Goal: Task Accomplishment & Management: Complete application form

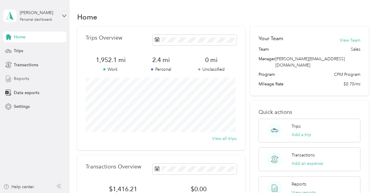
click at [16, 80] on span "Reports" at bounding box center [21, 79] width 15 height 6
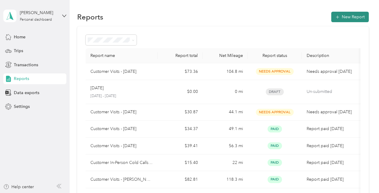
click at [350, 22] on button "New Report" at bounding box center [350, 17] width 38 height 11
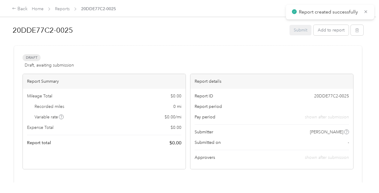
click at [74, 29] on h1 "20DDE77C2-0025" at bounding box center [149, 30] width 272 height 14
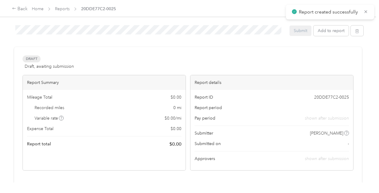
click at [0, 32] on html "Report created successfully Back Home Reports 20DDE77C2-0025 20DDE77C2-0025 Sub…" at bounding box center [188, 96] width 376 height 193
click at [140, 62] on div "Draft Draft, awaiting submission View activity & comments" at bounding box center [188, 63] width 331 height 14
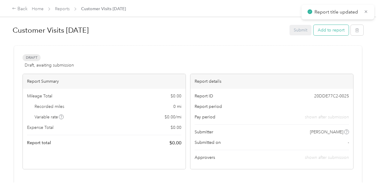
click at [323, 32] on button "Add to report" at bounding box center [330, 30] width 35 height 11
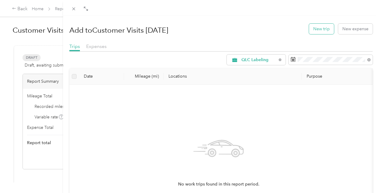
click at [317, 28] on button "New trip" at bounding box center [321, 29] width 25 height 11
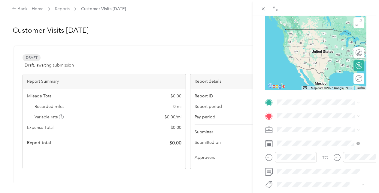
scroll to position [58, 0]
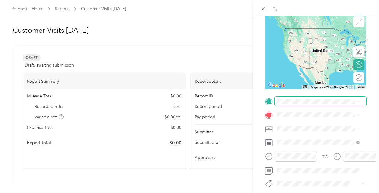
click at [306, 97] on div "New Trip Save This trip cannot be edited because it is either under review, app…" at bounding box center [315, 108] width 101 height 268
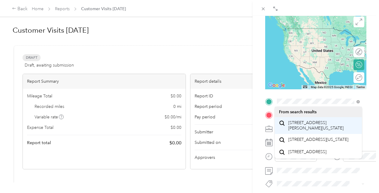
click at [323, 131] on span "[STREET_ADDRESS][PERSON_NAME][US_STATE]" at bounding box center [322, 125] width 69 height 11
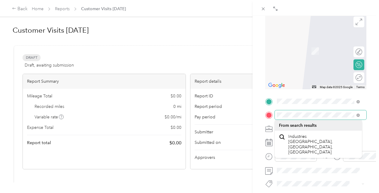
click at [273, 114] on div at bounding box center [315, 115] width 101 height 10
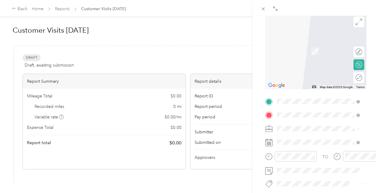
click at [332, 40] on span "[STREET_ADDRESS][PERSON_NAME][US_STATE]" at bounding box center [322, 44] width 69 height 11
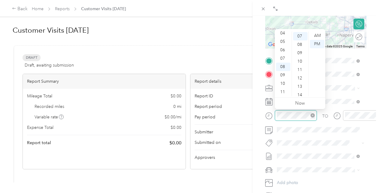
scroll to position [59, 0]
click at [284, 67] on div "08" at bounding box center [283, 67] width 14 height 8
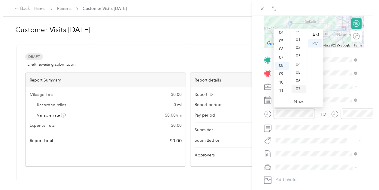
scroll to position [0, 0]
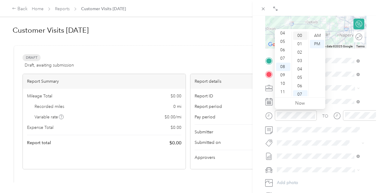
click at [301, 32] on div "00" at bounding box center [300, 36] width 14 height 8
click at [302, 35] on div "00" at bounding box center [300, 36] width 14 height 8
click at [320, 35] on div "AM" at bounding box center [317, 36] width 14 height 8
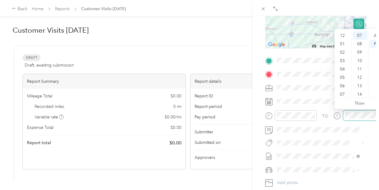
scroll to position [36, 0]
click at [342, 79] on div "09" at bounding box center [342, 75] width 14 height 8
click at [360, 77] on div "30" at bounding box center [360, 79] width 14 height 8
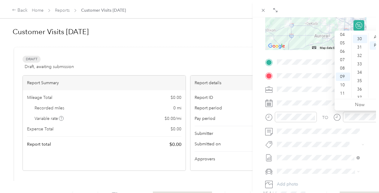
scroll to position [252, 0]
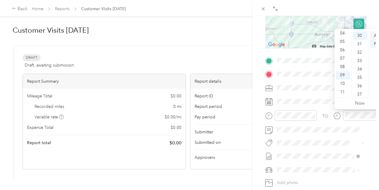
click at [376, 35] on div "AM" at bounding box center [376, 36] width 14 height 8
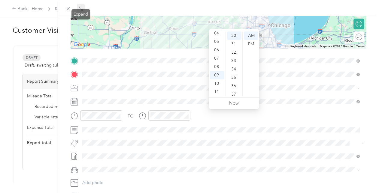
click at [80, 11] on icon at bounding box center [80, 8] width 5 height 5
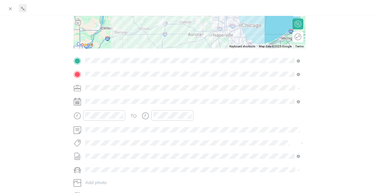
click at [22, 7] on icon at bounding box center [22, 8] width 5 height 5
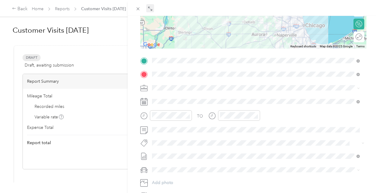
drag, startPoint x: 59, startPoint y: 34, endPoint x: 278, endPoint y: 37, distance: 218.4
click at [278, 35] on div "BACK New Trip Save This trip cannot be edited because it is either under review…" at bounding box center [189, 96] width 379 height 193
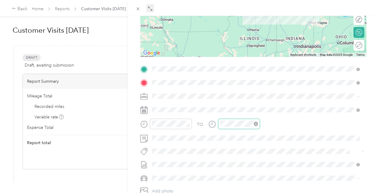
scroll to position [90, 0]
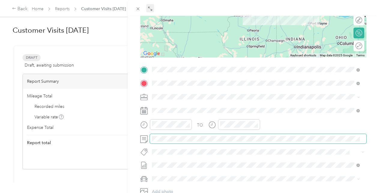
click at [199, 135] on span at bounding box center [258, 139] width 216 height 10
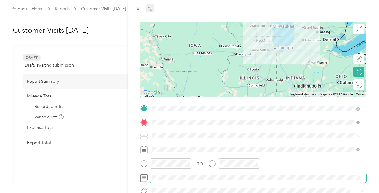
scroll to position [0, 0]
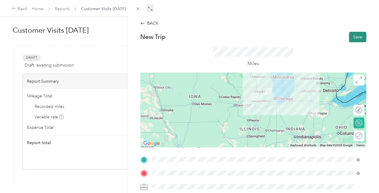
click at [353, 34] on button "Save" at bounding box center [357, 37] width 17 height 11
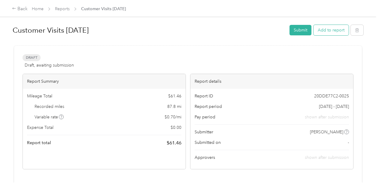
click at [337, 29] on button "Add to report" at bounding box center [330, 30] width 35 height 11
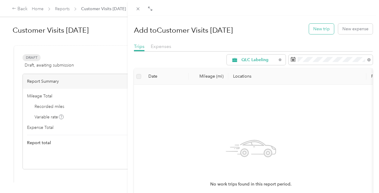
click at [318, 28] on button "New trip" at bounding box center [321, 29] width 25 height 11
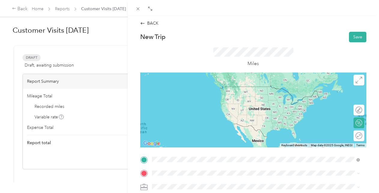
click at [209, 84] on span "[STREET_ADDRESS][PERSON_NAME][US_STATE]" at bounding box center [209, 86] width 93 height 5
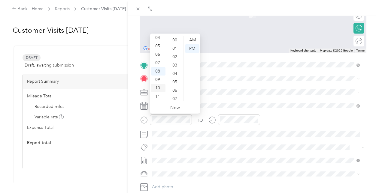
click at [159, 88] on div "10" at bounding box center [158, 88] width 14 height 8
click at [173, 65] on div "30" at bounding box center [175, 66] width 14 height 8
click at [190, 42] on div "AM" at bounding box center [192, 40] width 14 height 8
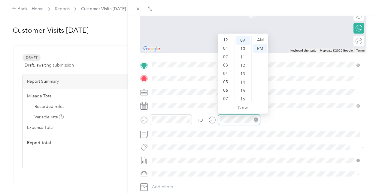
scroll to position [36, 0]
click at [226, 96] on div "11" at bounding box center [226, 96] width 14 height 8
click at [241, 73] on div "45" at bounding box center [243, 72] width 14 height 8
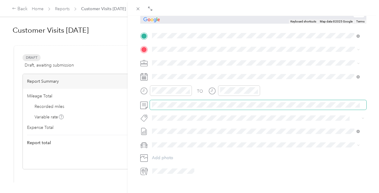
scroll to position [94, 0]
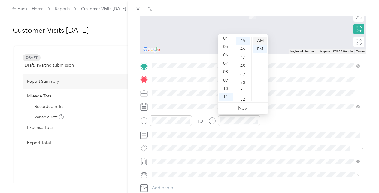
click at [262, 42] on div "AM" at bounding box center [260, 41] width 14 height 8
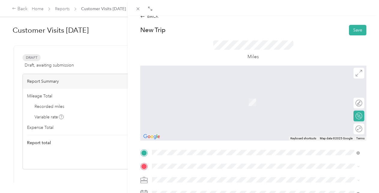
scroll to position [0, 0]
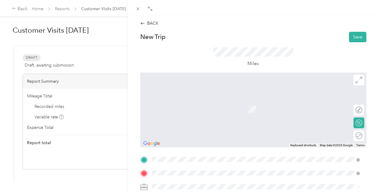
click at [200, 108] on span "[STREET_ADDRESS][PERSON_NAME][US_STATE]" at bounding box center [209, 106] width 93 height 5
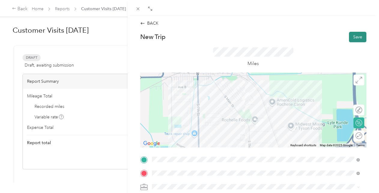
click at [353, 35] on button "Save" at bounding box center [357, 37] width 17 height 11
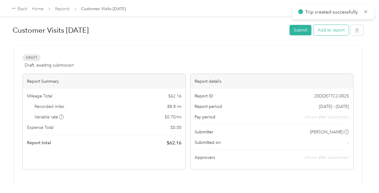
click at [326, 32] on button "Add to report" at bounding box center [330, 30] width 35 height 11
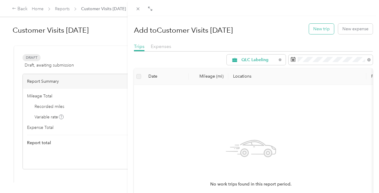
click at [318, 27] on button "New trip" at bounding box center [321, 29] width 25 height 11
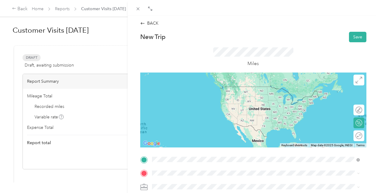
click at [202, 96] on span "[STREET_ADDRESS][PERSON_NAME][US_STATE]" at bounding box center [209, 92] width 93 height 5
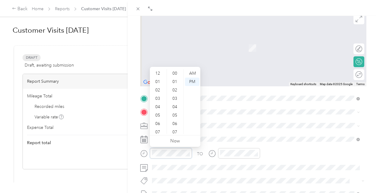
scroll to position [36, 0]
click at [176, 80] on div "11" at bounding box center [175, 82] width 14 height 8
click at [160, 129] on div "11" at bounding box center [158, 130] width 14 height 8
click at [172, 116] on div "15" at bounding box center [175, 115] width 14 height 8
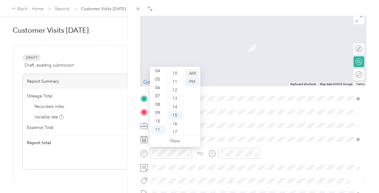
scroll to position [126, 0]
click at [194, 70] on div "AM" at bounding box center [192, 73] width 14 height 8
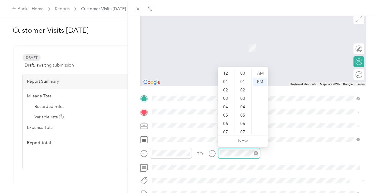
scroll to position [36, 0]
click at [227, 127] on div "11" at bounding box center [226, 130] width 14 height 8
click at [242, 119] on div "30" at bounding box center [243, 121] width 14 height 8
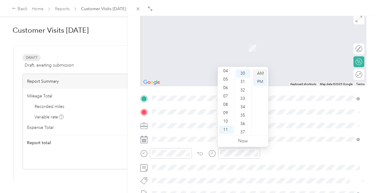
click at [258, 72] on div "AM" at bounding box center [260, 73] width 14 height 8
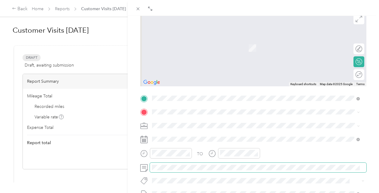
click at [230, 163] on span at bounding box center [258, 168] width 216 height 10
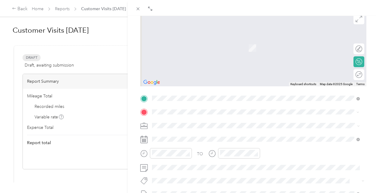
click at [215, 38] on span "[STREET_ADDRESS][PERSON_NAME][PERSON_NAME][US_STATE]" at bounding box center [226, 38] width 127 height 5
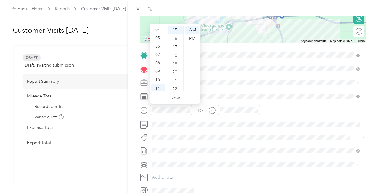
scroll to position [36, 0]
click at [157, 86] on div "11" at bounding box center [158, 87] width 14 height 8
click at [178, 43] on div "45" at bounding box center [175, 42] width 14 height 8
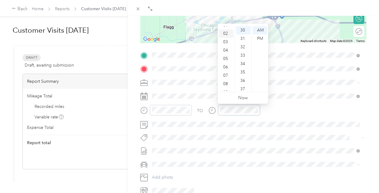
scroll to position [0, 0]
click at [224, 31] on div "12" at bounding box center [226, 30] width 14 height 8
click at [242, 29] on div "00" at bounding box center [243, 30] width 14 height 8
click at [264, 37] on div "PM" at bounding box center [260, 39] width 14 height 8
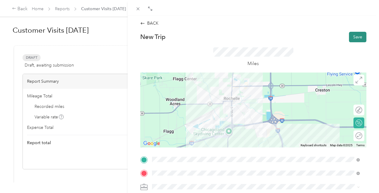
click at [353, 41] on button "Save" at bounding box center [357, 37] width 17 height 11
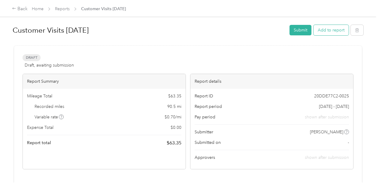
click at [333, 25] on button "Add to report" at bounding box center [330, 30] width 35 height 11
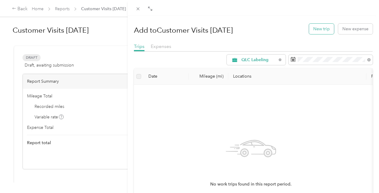
click at [312, 29] on button "New trip" at bounding box center [321, 29] width 25 height 11
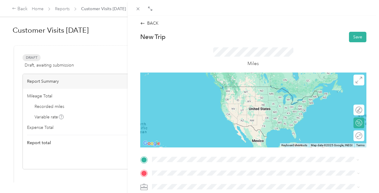
click at [216, 87] on span "[STREET_ADDRESS][PERSON_NAME][PERSON_NAME][US_STATE]" at bounding box center [226, 86] width 127 height 5
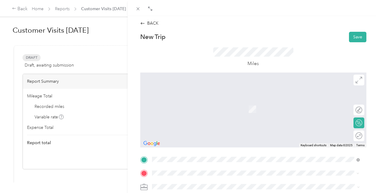
click at [207, 128] on div "[STREET_ADDRESS][PERSON_NAME][PERSON_NAME][US_STATE]" at bounding box center [255, 124] width 203 height 8
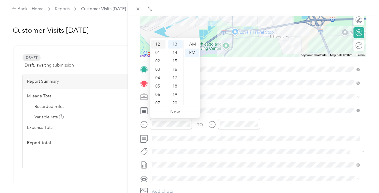
click at [159, 44] on div "12" at bounding box center [158, 44] width 14 height 8
click at [177, 60] on div "15" at bounding box center [175, 61] width 14 height 8
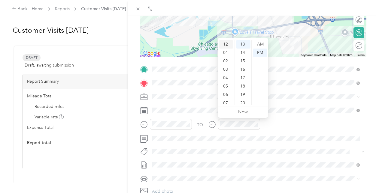
click at [227, 44] on div "12" at bounding box center [226, 44] width 14 height 8
click at [242, 94] on div "30" at bounding box center [243, 97] width 14 height 8
click at [259, 53] on div "PM" at bounding box center [260, 53] width 14 height 8
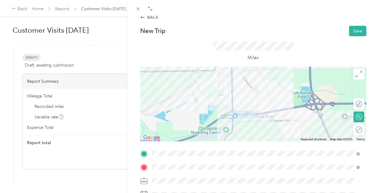
scroll to position [2, 0]
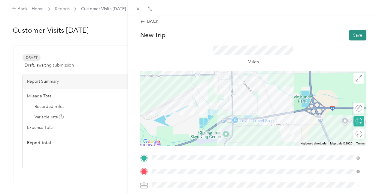
click at [350, 34] on button "Save" at bounding box center [357, 35] width 17 height 11
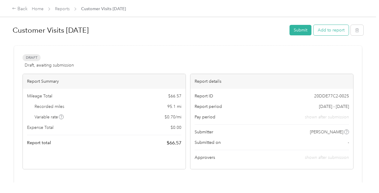
click at [337, 32] on button "Add to report" at bounding box center [330, 30] width 35 height 11
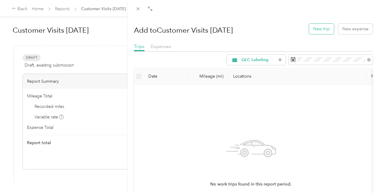
click at [323, 29] on button "New trip" at bounding box center [321, 29] width 25 height 11
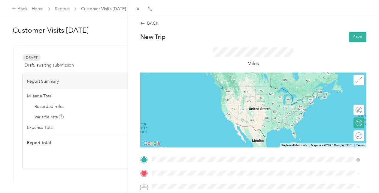
click at [199, 113] on span "[STREET_ADDRESS][PERSON_NAME][PERSON_NAME][US_STATE]" at bounding box center [226, 109] width 127 height 5
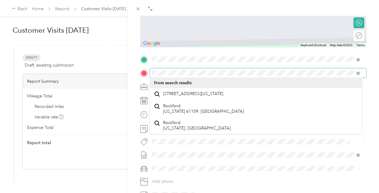
scroll to position [101, 0]
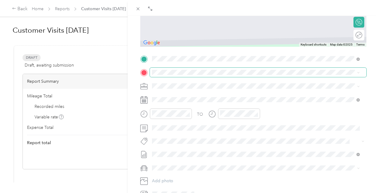
click at [216, 69] on span at bounding box center [258, 73] width 216 height 10
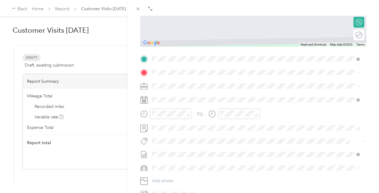
click at [217, 97] on span "[STREET_ADDRESS][US_STATE]" at bounding box center [193, 93] width 60 height 5
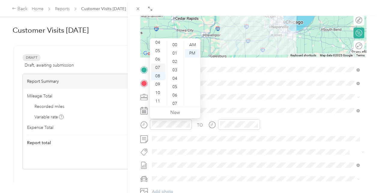
scroll to position [0, 0]
click at [158, 52] on div "01" at bounding box center [158, 53] width 14 height 8
click at [176, 46] on div "00" at bounding box center [175, 45] width 14 height 8
click at [191, 53] on div "PM" at bounding box center [192, 53] width 14 height 8
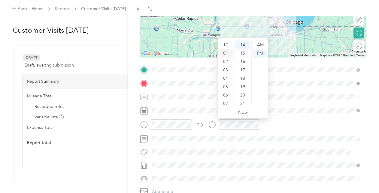
click at [224, 53] on div "01" at bounding box center [226, 53] width 14 height 8
click at [243, 89] on div "30" at bounding box center [243, 89] width 14 height 8
click at [288, 120] on div "TO" at bounding box center [253, 126] width 226 height 15
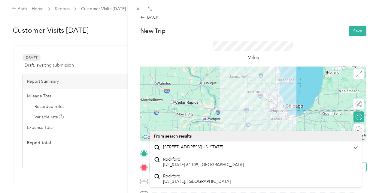
scroll to position [0, 0]
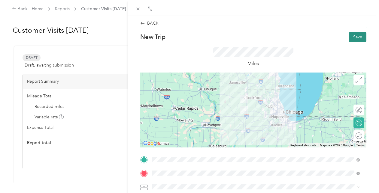
click at [351, 35] on button "Save" at bounding box center [357, 37] width 17 height 11
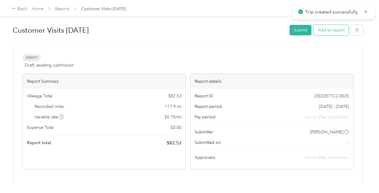
click at [331, 34] on button "Add to report" at bounding box center [330, 30] width 35 height 11
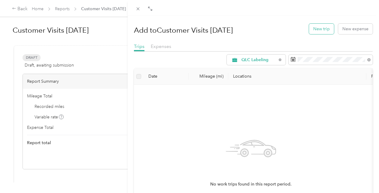
click at [323, 26] on button "New trip" at bounding box center [321, 29] width 25 height 11
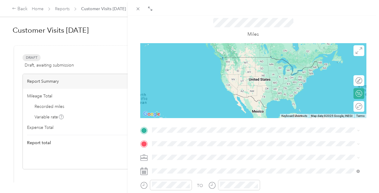
scroll to position [62, 0]
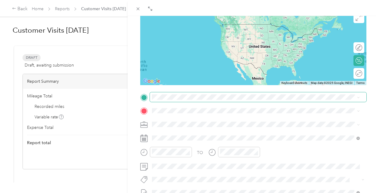
click at [163, 101] on span at bounding box center [258, 97] width 216 height 10
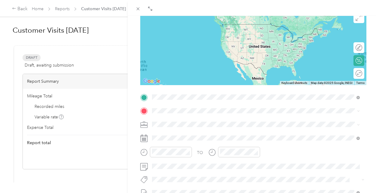
click at [214, 119] on span "[STREET_ADDRESS][US_STATE]" at bounding box center [193, 118] width 60 height 5
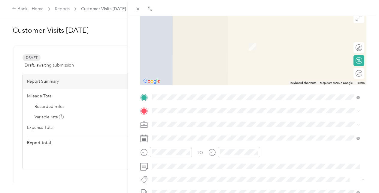
click at [223, 45] on span "[STREET_ADDRESS][US_STATE]" at bounding box center [193, 43] width 60 height 5
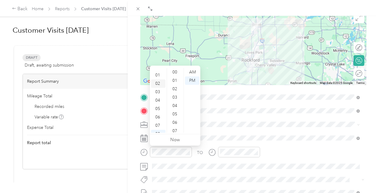
scroll to position [0, 0]
click at [158, 88] on div "02" at bounding box center [158, 89] width 14 height 8
click at [174, 83] on div "30" at bounding box center [175, 84] width 14 height 8
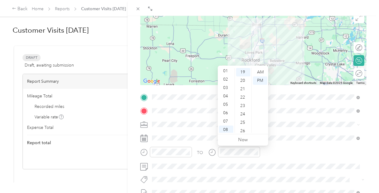
scroll to position [0, 0]
click at [225, 98] on div "03" at bounding box center [226, 97] width 14 height 8
click at [246, 108] on div "15" at bounding box center [243, 108] width 14 height 8
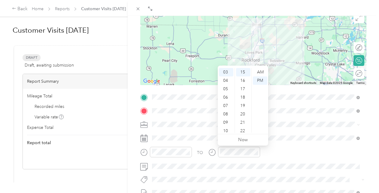
click at [369, 114] on div "BACK New Trip Save This trip cannot be edited because it is either under review…" at bounding box center [253, 112] width 251 height 193
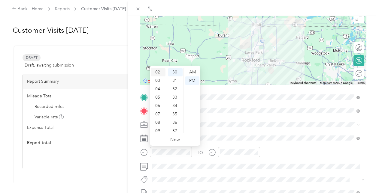
click at [159, 73] on div "02" at bounding box center [158, 72] width 14 height 8
click at [178, 108] on div "15" at bounding box center [175, 108] width 14 height 8
click at [230, 155] on div at bounding box center [239, 152] width 42 height 11
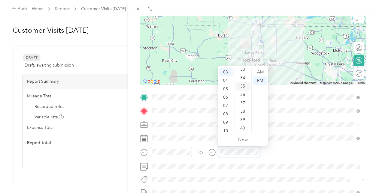
scroll to position [336, 0]
click at [244, 111] on div "45" at bounding box center [243, 114] width 14 height 8
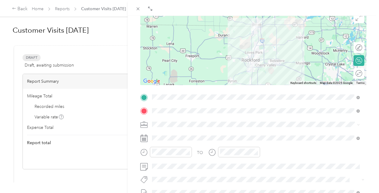
click at [369, 120] on div "BACK New Trip Save This trip cannot be edited because it is either under review…" at bounding box center [253, 112] width 251 height 193
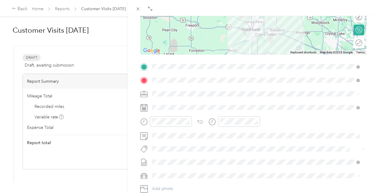
scroll to position [122, 0]
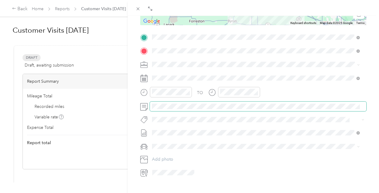
click at [181, 103] on span at bounding box center [258, 107] width 216 height 10
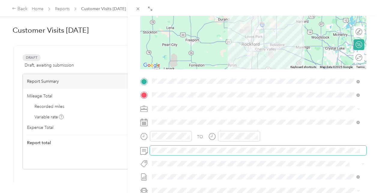
scroll to position [0, 0]
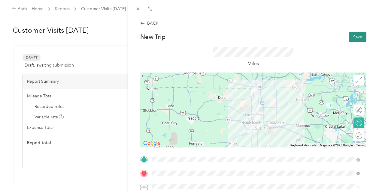
click at [353, 38] on button "Save" at bounding box center [357, 37] width 17 height 11
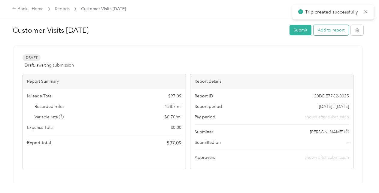
click at [333, 28] on button "Add to report" at bounding box center [330, 30] width 35 height 11
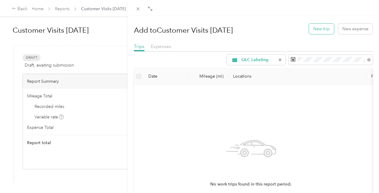
click at [316, 29] on button "New trip" at bounding box center [321, 29] width 25 height 11
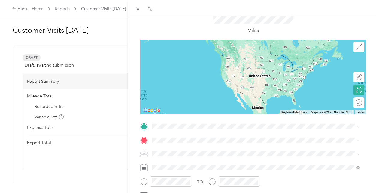
scroll to position [32, 0]
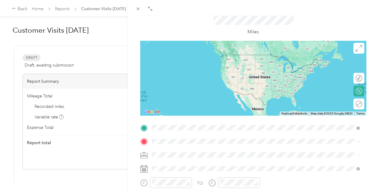
click at [214, 64] on span "[STREET_ADDRESS][US_STATE]" at bounding box center [193, 61] width 60 height 5
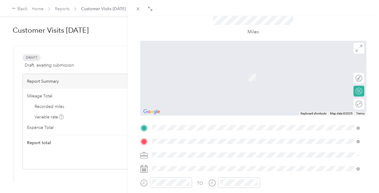
click at [209, 76] on span "[STREET_ADDRESS][PERSON_NAME][US_STATE]" at bounding box center [209, 74] width 93 height 5
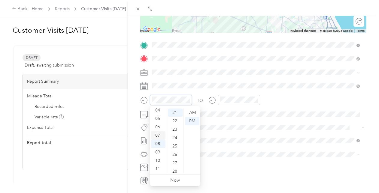
scroll to position [0, 0]
click at [158, 139] on div "03" at bounding box center [158, 138] width 14 height 8
click at [174, 119] on div "15" at bounding box center [175, 119] width 14 height 8
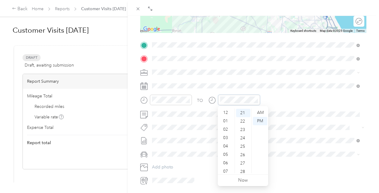
scroll to position [36, 0]
click at [226, 110] on div "04" at bounding box center [226, 110] width 14 height 8
click at [243, 148] on div "50" at bounding box center [243, 146] width 14 height 8
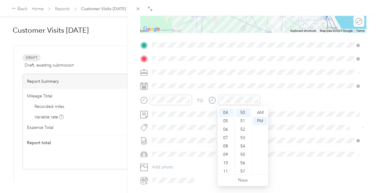
click at [305, 75] on span at bounding box center [258, 73] width 216 height 10
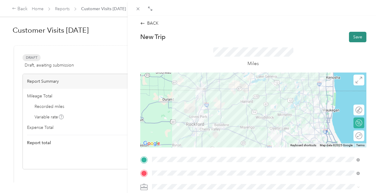
scroll to position [0, 0]
click at [352, 39] on button "Save" at bounding box center [357, 37] width 17 height 11
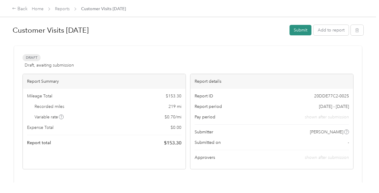
click at [302, 31] on button "Submit" at bounding box center [300, 30] width 22 height 11
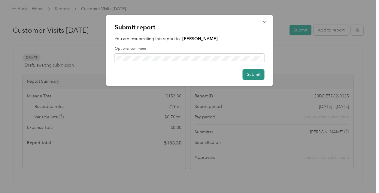
click at [247, 78] on button "Submit" at bounding box center [253, 74] width 22 height 11
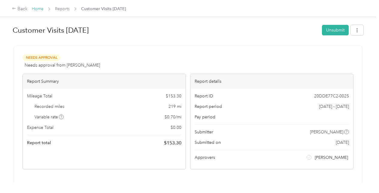
click at [41, 7] on link "Home" at bounding box center [38, 8] width 12 height 5
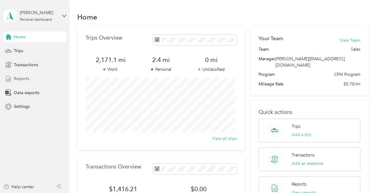
click at [23, 80] on span "Reports" at bounding box center [21, 79] width 15 height 6
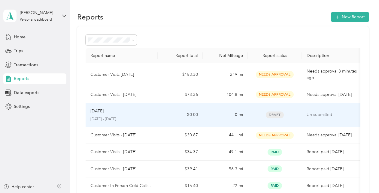
click at [129, 121] on div "Aug [DATE] - [DATE]" at bounding box center [121, 115] width 62 height 14
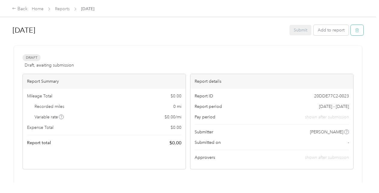
click at [357, 35] on button "button" at bounding box center [356, 30] width 13 height 11
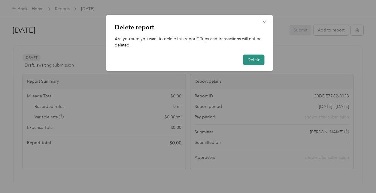
click at [248, 61] on button "Delete" at bounding box center [253, 60] width 21 height 11
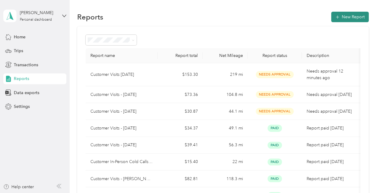
click at [336, 14] on span "button" at bounding box center [337, 16] width 4 height 5
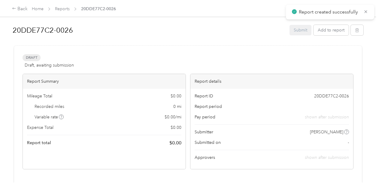
click at [66, 31] on h1 "20DDE77C2-0026" at bounding box center [149, 30] width 272 height 14
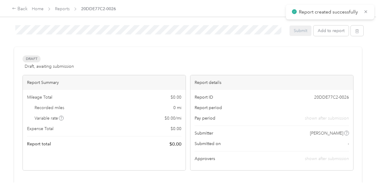
click at [8, 23] on div "20DDE77C2-0026 Submit Add to report Draft Draft, awaiting submission View activ…" at bounding box center [188, 91] width 376 height 183
drag, startPoint x: 341, startPoint y: 37, endPoint x: 340, endPoint y: 34, distance: 3.5
click at [341, 37] on div "In-office Visit [DATE] and [DATE] Submit Add to report" at bounding box center [188, 32] width 350 height 19
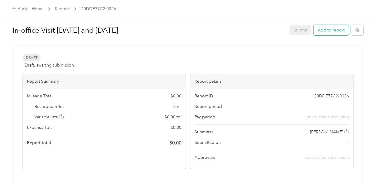
click at [336, 26] on button "Add to report" at bounding box center [330, 30] width 35 height 11
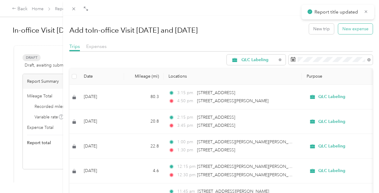
click at [356, 27] on button "New expense" at bounding box center [355, 29] width 35 height 11
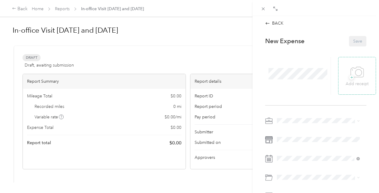
click at [358, 80] on icon at bounding box center [357, 72] width 14 height 17
click at [359, 71] on icon at bounding box center [357, 72] width 14 height 17
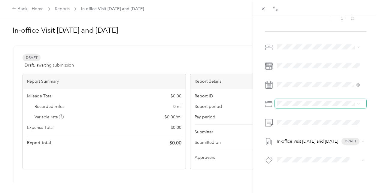
scroll to position [74, 0]
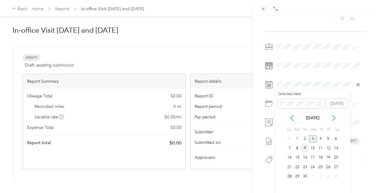
click at [305, 150] on div "9" at bounding box center [305, 149] width 8 height 8
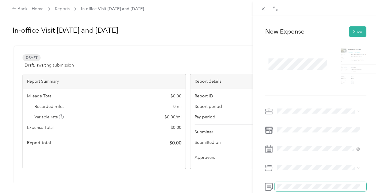
scroll to position [0, 0]
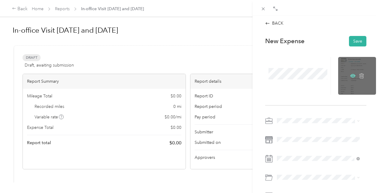
click at [352, 76] on icon at bounding box center [353, 76] width 2 height 2
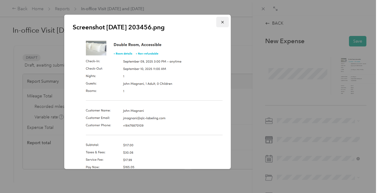
click at [220, 22] on icon "button" at bounding box center [222, 22] width 4 height 4
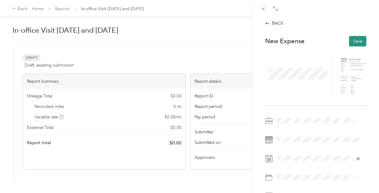
click at [352, 40] on button "Save" at bounding box center [357, 41] width 17 height 11
click at [353, 42] on button "Save" at bounding box center [357, 41] width 17 height 11
click at [267, 141] on div at bounding box center [315, 140] width 101 height 10
click at [349, 39] on button "Save" at bounding box center [357, 41] width 17 height 11
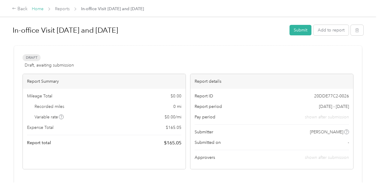
click at [41, 10] on link "Home" at bounding box center [38, 8] width 12 height 5
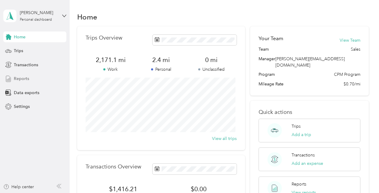
click at [21, 77] on span "Reports" at bounding box center [21, 79] width 15 height 6
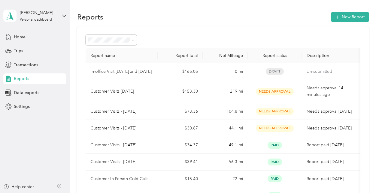
click at [153, 30] on div "Report name Report total Net Mileage Report status Description In-office Visit …" at bounding box center [222, 144] width 291 height 237
